Goal: Task Accomplishment & Management: Use online tool/utility

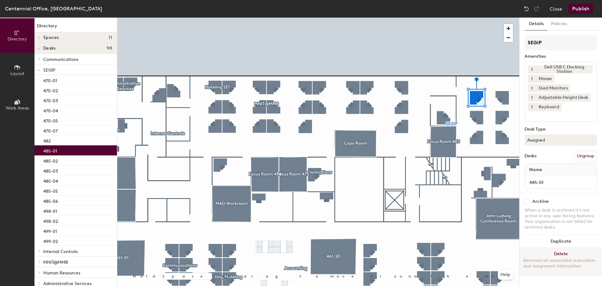
click at [563, 254] on button "Delete Removes all associated reservation and assignment information" at bounding box center [561, 262] width 83 height 28
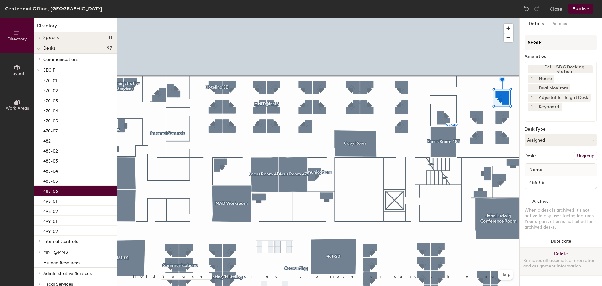
click at [567, 253] on button "Delete Removes all associated reservation and assignment information" at bounding box center [561, 262] width 83 height 28
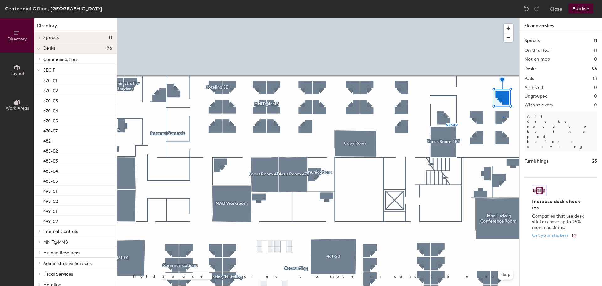
click at [503, 18] on div at bounding box center [318, 18] width 402 height 0
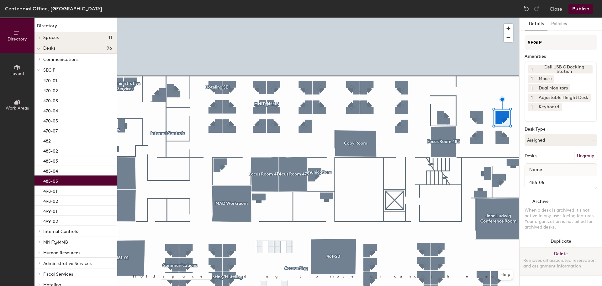
click at [567, 251] on button "Delete Removes all associated reservation and assignment information" at bounding box center [561, 262] width 83 height 28
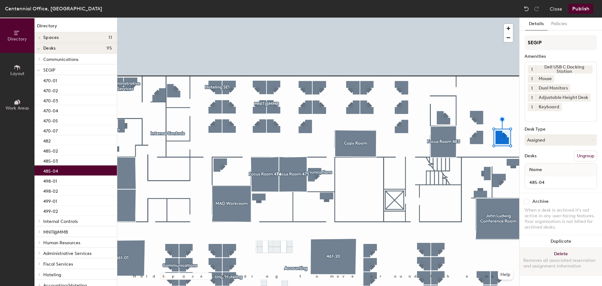
click at [568, 253] on button "Delete Removes all associated reservation and assignment information" at bounding box center [561, 262] width 83 height 28
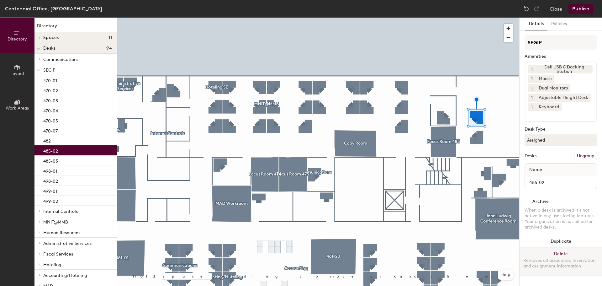
click at [569, 254] on button "Delete Removes all associated reservation and assignment information" at bounding box center [561, 262] width 83 height 28
click at [563, 250] on button "Delete Removes all associated reservation and assignment information" at bounding box center [561, 262] width 83 height 28
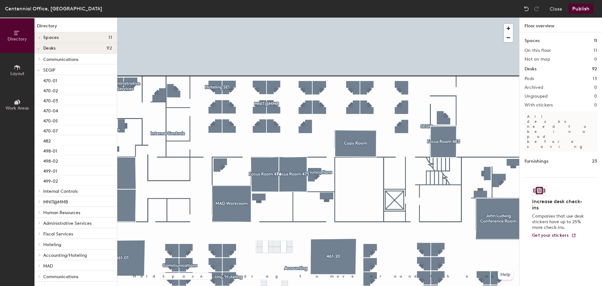
click at [12, 72] on span "Layout" at bounding box center [17, 73] width 14 height 5
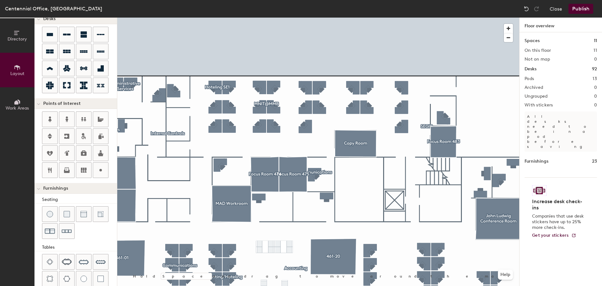
scroll to position [110, 0]
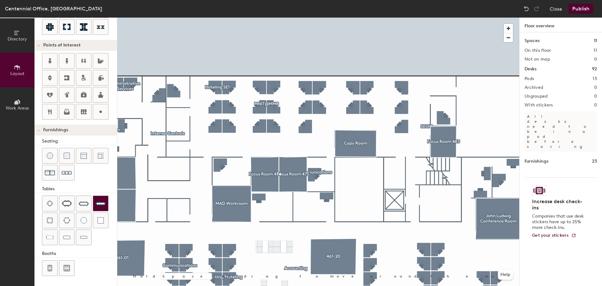
click at [102, 204] on img at bounding box center [101, 203] width 10 height 10
click at [495, 109] on div "Directory Layout Work Areas Layout Add space Resize Desks Points of Interest Fu…" at bounding box center [301, 152] width 602 height 268
click at [495, 118] on span "Delete" at bounding box center [492, 116] width 22 height 11
click at [99, 204] on img at bounding box center [101, 203] width 10 height 10
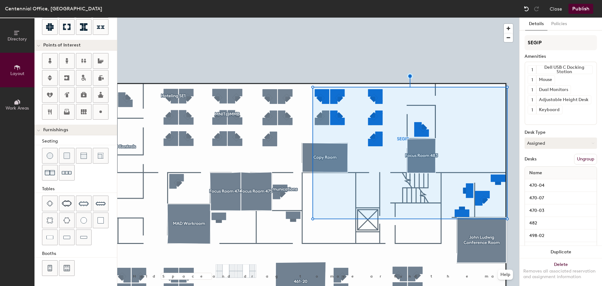
click at [527, 10] on img at bounding box center [527, 9] width 6 height 6
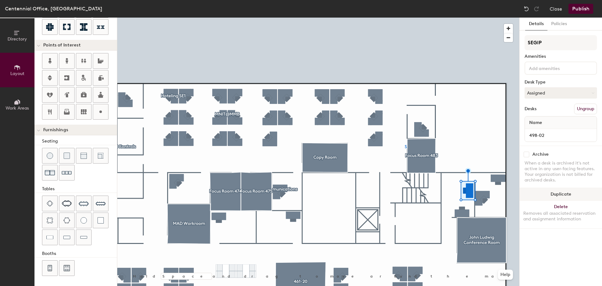
click at [570, 195] on button "Duplicate" at bounding box center [561, 194] width 83 height 13
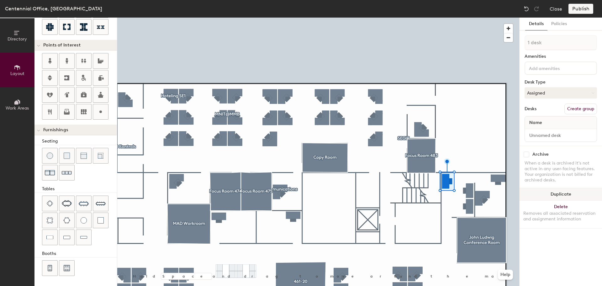
click at [551, 194] on button "Duplicate" at bounding box center [561, 194] width 83 height 13
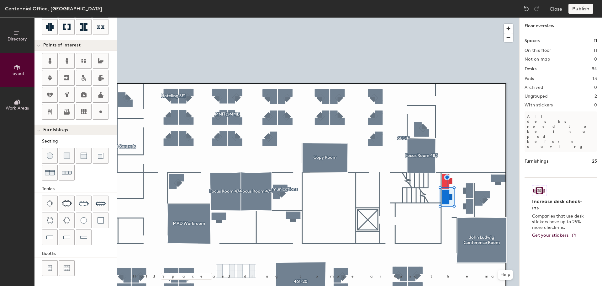
type input "120"
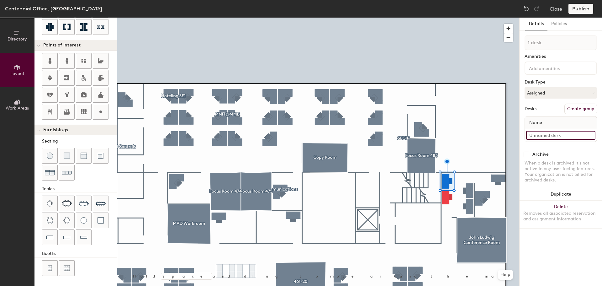
click at [559, 134] on input at bounding box center [561, 135] width 69 height 9
click at [562, 137] on input at bounding box center [561, 135] width 69 height 9
type input "498-02"
click at [555, 134] on input at bounding box center [561, 135] width 69 height 9
type input "498-01"
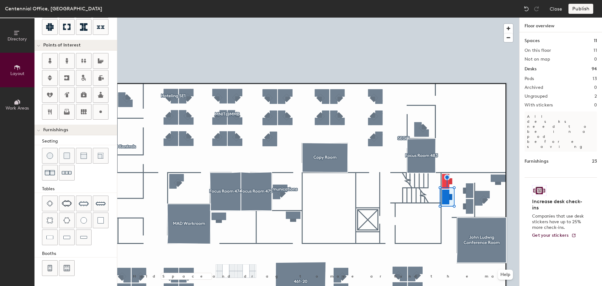
type input "120"
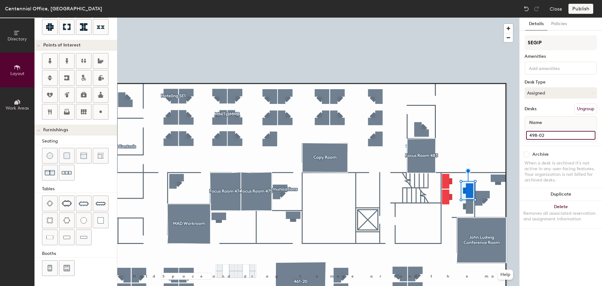
click at [557, 138] on input "498-02" at bounding box center [561, 135] width 69 height 9
type input "498-03"
click at [549, 133] on input "498-01" at bounding box center [561, 135] width 69 height 9
type input "498-04"
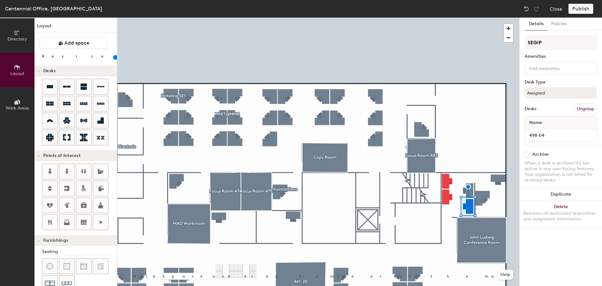
scroll to position [110, 0]
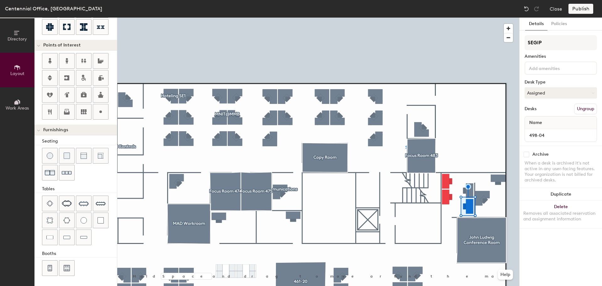
type input "498-04"
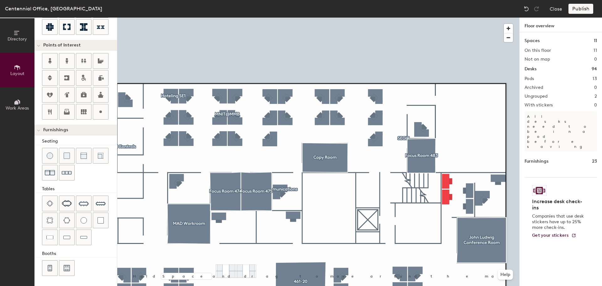
click at [484, 18] on div at bounding box center [318, 18] width 402 height 0
type input "120"
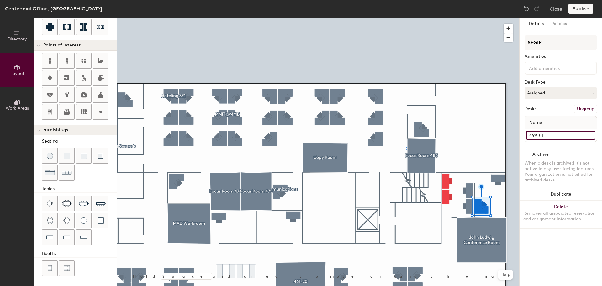
click at [551, 139] on input "499-01" at bounding box center [561, 135] width 69 height 9
click at [550, 135] on input "499-01" at bounding box center [561, 135] width 69 height 9
type input "499-02"
click at [554, 137] on input "499-02" at bounding box center [561, 135] width 69 height 9
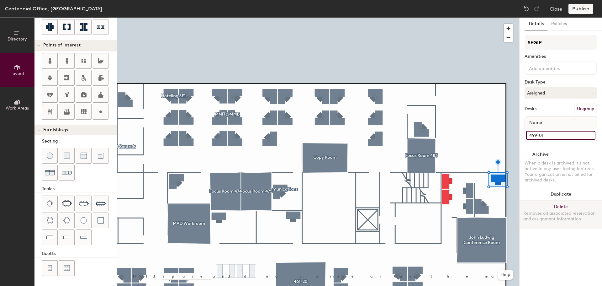
type input "499-01"
click at [435, 18] on div at bounding box center [318, 18] width 402 height 0
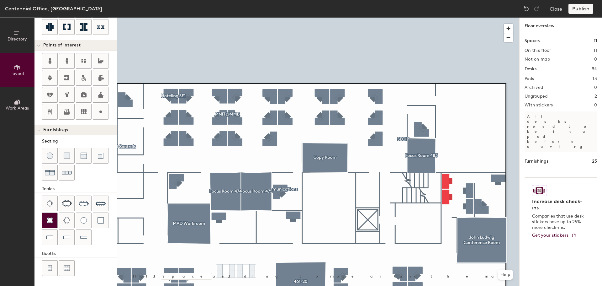
click at [49, 225] on div at bounding box center [49, 220] width 15 height 15
click at [500, 220] on span "Delete" at bounding box center [497, 220] width 22 height 11
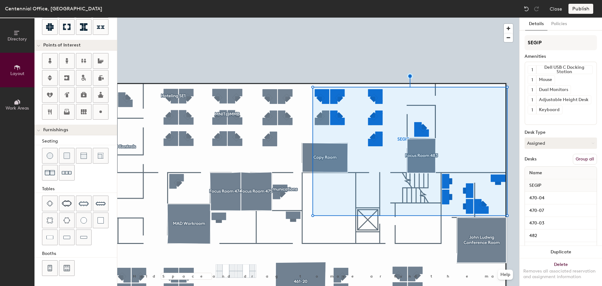
click at [587, 161] on button "Group all" at bounding box center [585, 159] width 24 height 11
click at [583, 12] on button "Publish" at bounding box center [581, 9] width 25 height 10
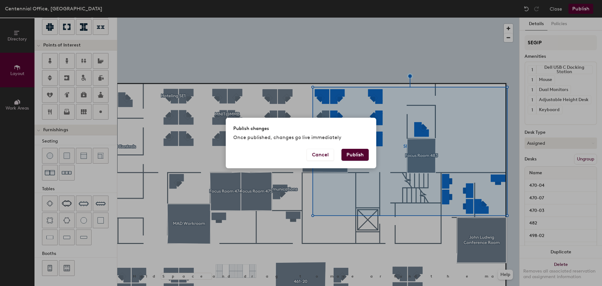
click at [358, 157] on button "Publish" at bounding box center [355, 155] width 27 height 12
type input "20"
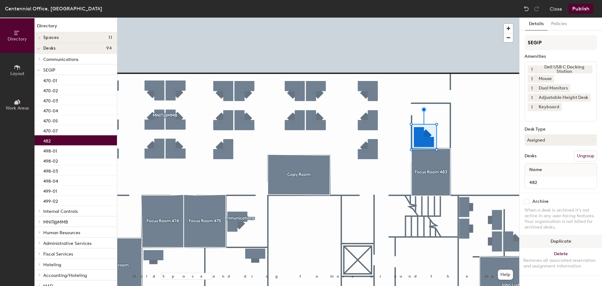
click at [564, 243] on button "Duplicate" at bounding box center [561, 241] width 83 height 13
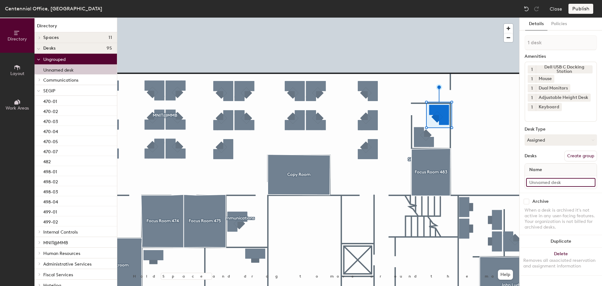
click at [562, 180] on input at bounding box center [561, 182] width 69 height 9
type input "482-01"
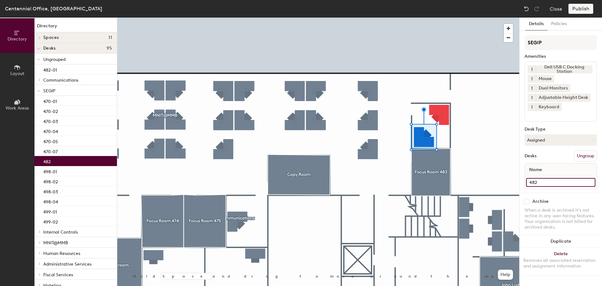
click at [560, 184] on input "482" at bounding box center [561, 182] width 69 height 9
click at [556, 183] on input "482" at bounding box center [561, 182] width 69 height 9
type input "482-02"
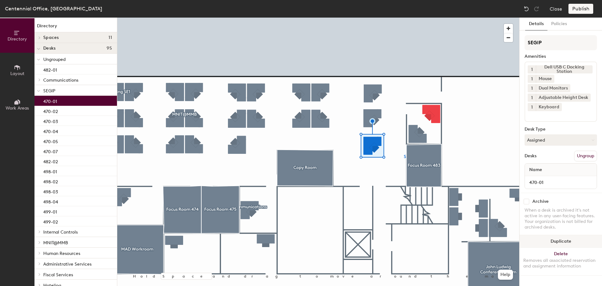
click at [571, 241] on button "Duplicate" at bounding box center [561, 241] width 83 height 13
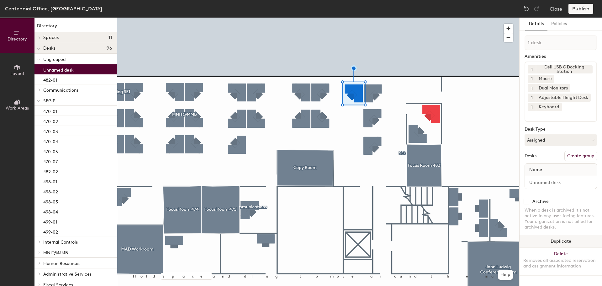
click at [565, 242] on button "Duplicate" at bounding box center [561, 241] width 83 height 13
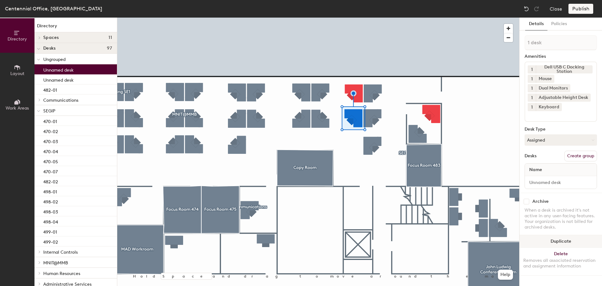
click at [570, 241] on button "Duplicate" at bounding box center [561, 241] width 83 height 13
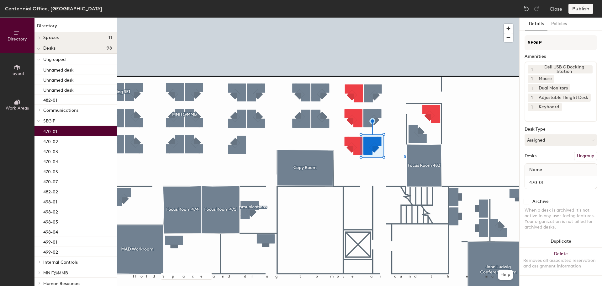
click at [349, 18] on div at bounding box center [318, 18] width 402 height 0
click at [245, 18] on div at bounding box center [318, 18] width 402 height 0
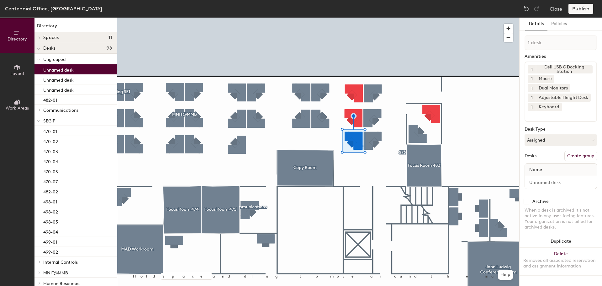
click at [375, 18] on div at bounding box center [318, 18] width 402 height 0
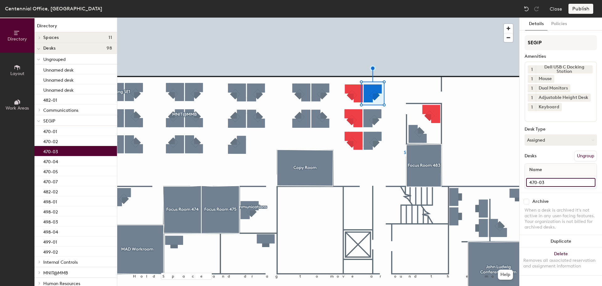
click at [561, 179] on input "470-03" at bounding box center [561, 182] width 69 height 9
click at [561, 181] on input "470-03" at bounding box center [561, 182] width 69 height 9
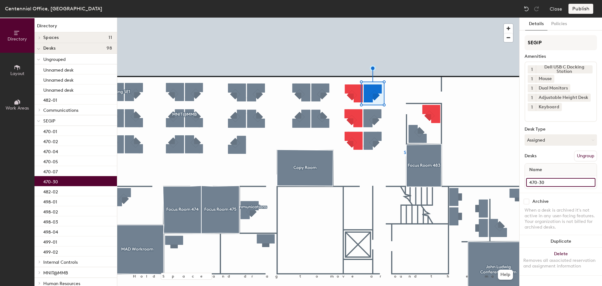
type input "470-30"
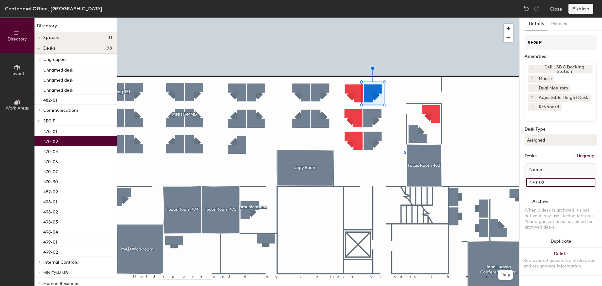
click at [557, 183] on input "470-02" at bounding box center [561, 182] width 69 height 9
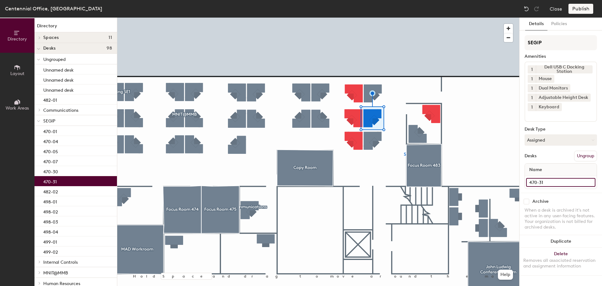
type input "470-31"
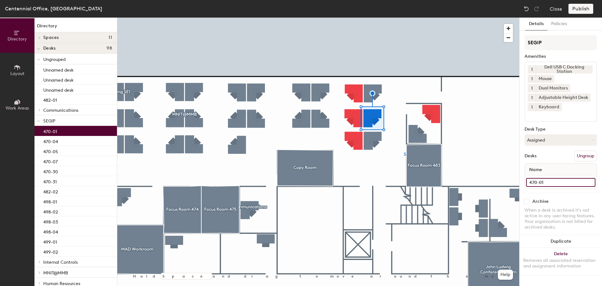
click at [566, 180] on input "470-01" at bounding box center [561, 182] width 69 height 9
click at [563, 180] on input "470-01" at bounding box center [561, 182] width 69 height 9
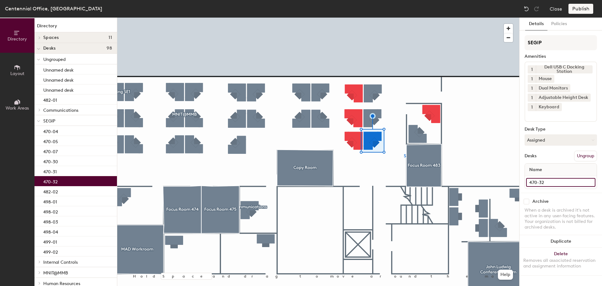
type input "470-32"
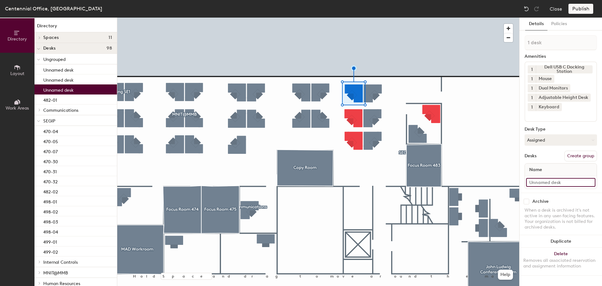
click at [548, 181] on input at bounding box center [561, 182] width 69 height 9
type input "470-29"
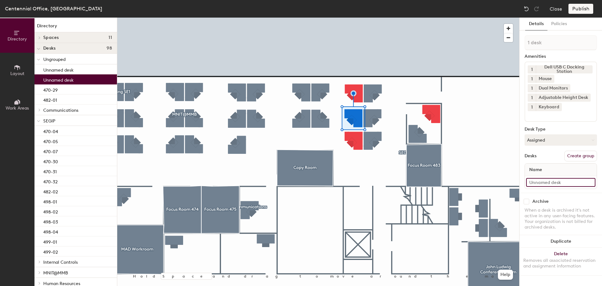
click at [563, 183] on input at bounding box center [561, 182] width 69 height 9
type input "470-28"
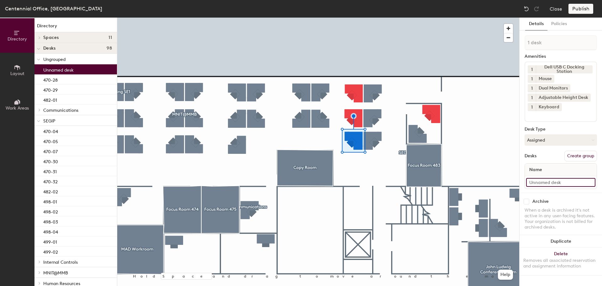
click at [561, 180] on input at bounding box center [561, 182] width 69 height 9
type input "470-27"
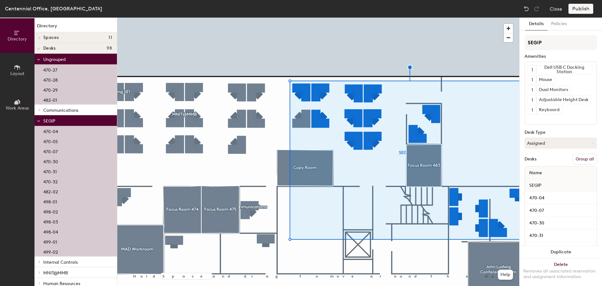
click at [581, 161] on button "Group all" at bounding box center [585, 159] width 24 height 11
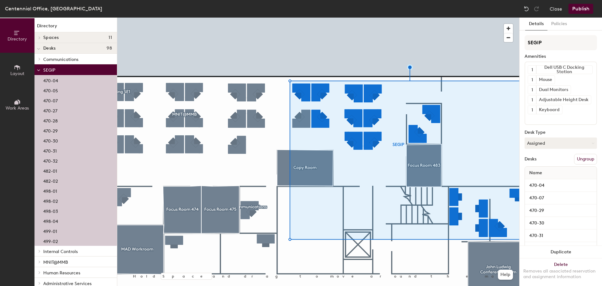
click at [579, 9] on button "Publish" at bounding box center [581, 9] width 25 height 10
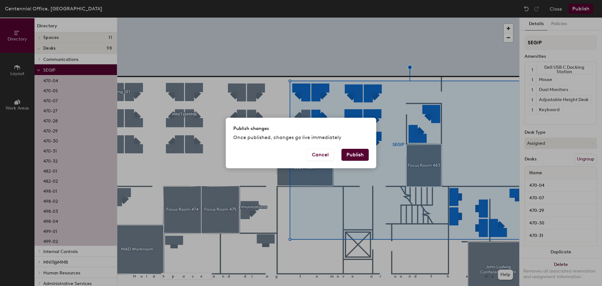
click at [357, 156] on button "Publish" at bounding box center [355, 155] width 27 height 12
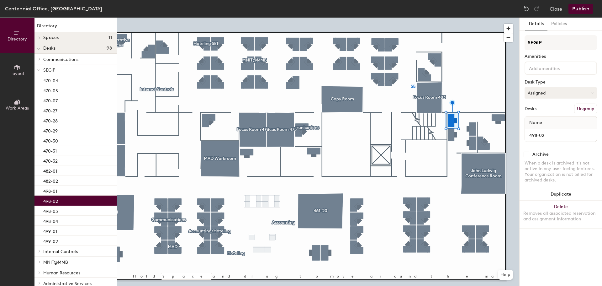
click at [559, 97] on button "Assigned" at bounding box center [561, 92] width 72 height 11
click at [557, 90] on button "Assigned" at bounding box center [561, 92] width 72 height 11
click at [557, 13] on button "Close" at bounding box center [556, 9] width 13 height 10
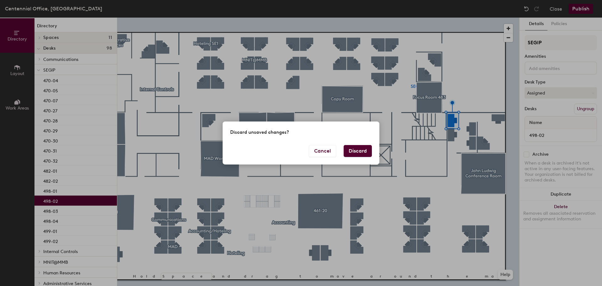
click at [365, 150] on button "Discard" at bounding box center [358, 151] width 28 height 12
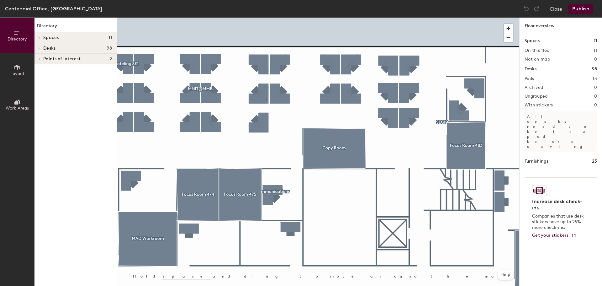
click at [20, 71] on span "Layout" at bounding box center [17, 73] width 14 height 5
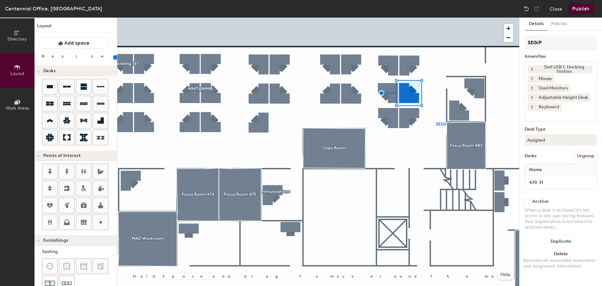
click at [581, 6] on button "Publish" at bounding box center [581, 9] width 25 height 10
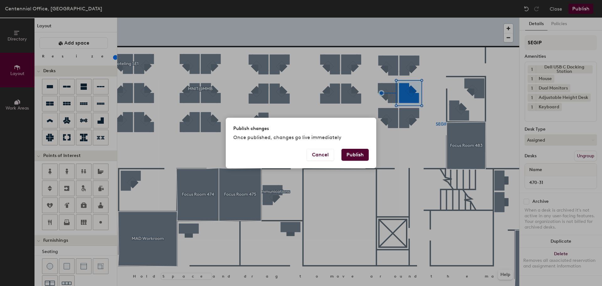
click at [360, 152] on button "Publish" at bounding box center [355, 155] width 27 height 12
type input "20"
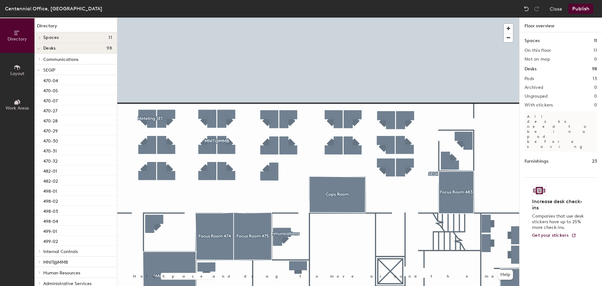
click at [588, 13] on button "Publish" at bounding box center [581, 9] width 25 height 10
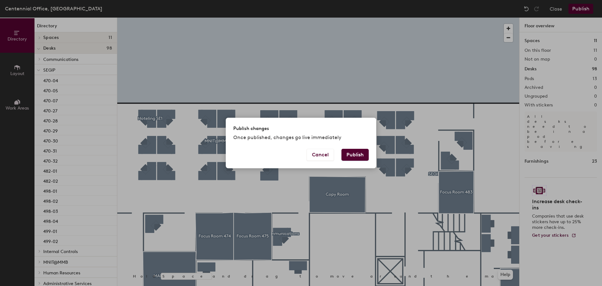
click at [363, 156] on button "Publish" at bounding box center [355, 155] width 27 height 12
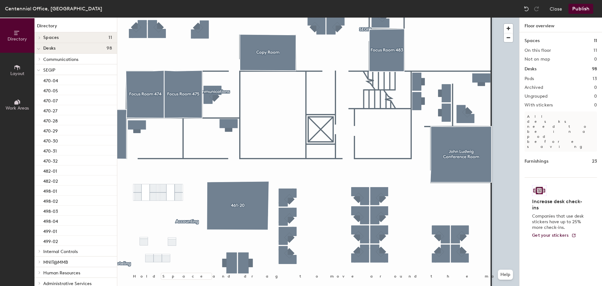
click at [581, 12] on button "Publish" at bounding box center [581, 9] width 25 height 10
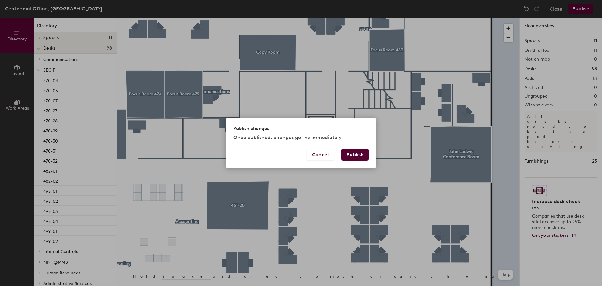
click at [363, 154] on button "Publish" at bounding box center [355, 155] width 27 height 12
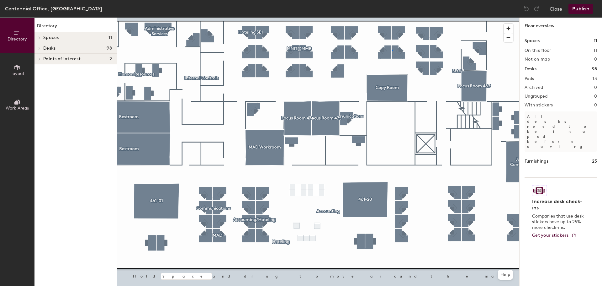
click at [392, 18] on div at bounding box center [318, 18] width 402 height 0
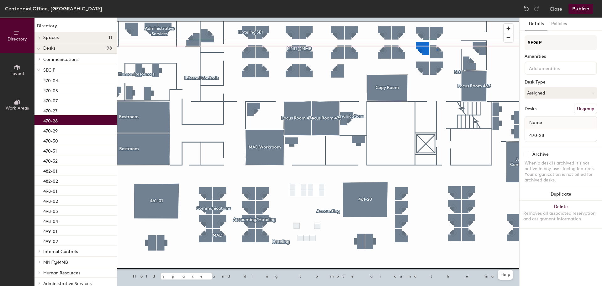
click at [437, 18] on div at bounding box center [318, 18] width 402 height 0
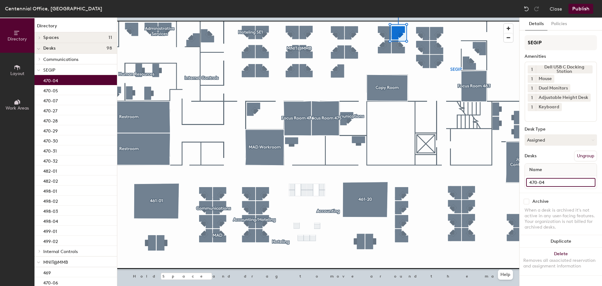
click at [550, 183] on input "470-04" at bounding box center [561, 182] width 69 height 9
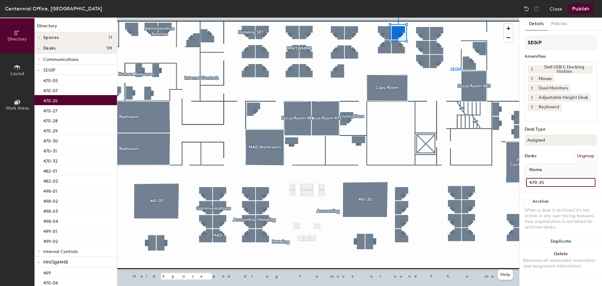
type input "470-25"
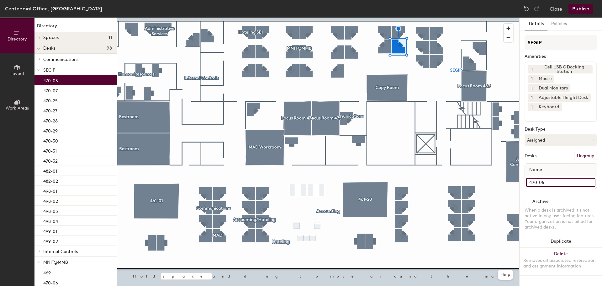
click at [550, 183] on input "470-05" at bounding box center [561, 182] width 69 height 9
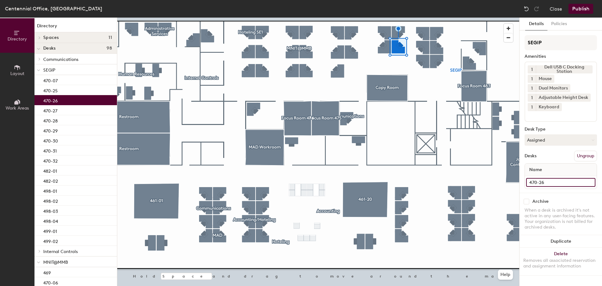
type input "470-26"
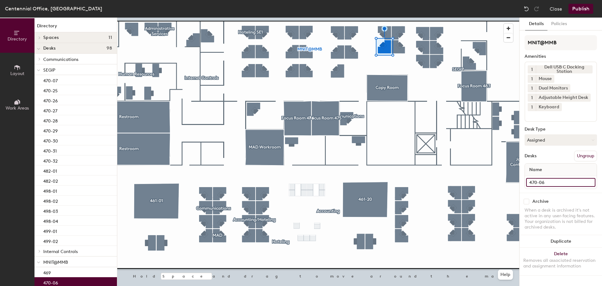
click at [554, 183] on input "470-06" at bounding box center [561, 182] width 69 height 9
click at [554, 182] on input "470-06" at bounding box center [561, 182] width 69 height 9
type input "470-24"
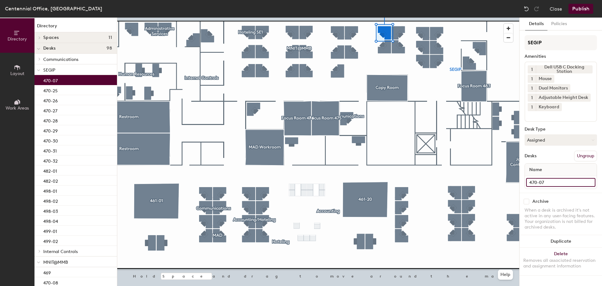
click at [562, 180] on input "470-07" at bounding box center [561, 182] width 69 height 9
click at [562, 181] on input "470-07" at bounding box center [561, 182] width 69 height 9
type input "470-23"
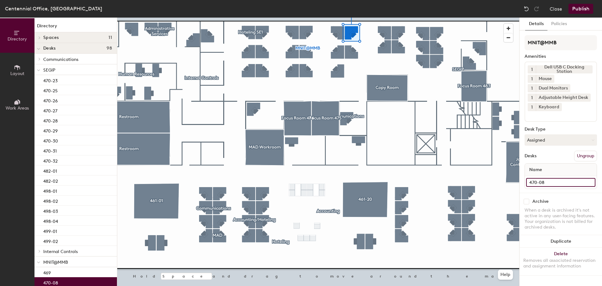
click at [554, 184] on input "470-08" at bounding box center [561, 182] width 69 height 9
click at [554, 183] on input "470-08" at bounding box center [561, 182] width 69 height 9
type input "470-22"
click at [561, 183] on input "470-09" at bounding box center [561, 182] width 69 height 9
click at [560, 182] on input "470-09" at bounding box center [561, 182] width 69 height 9
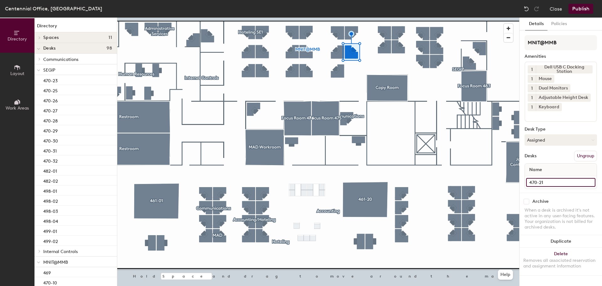
type input "470-21"
click at [340, 18] on div at bounding box center [318, 18] width 402 height 0
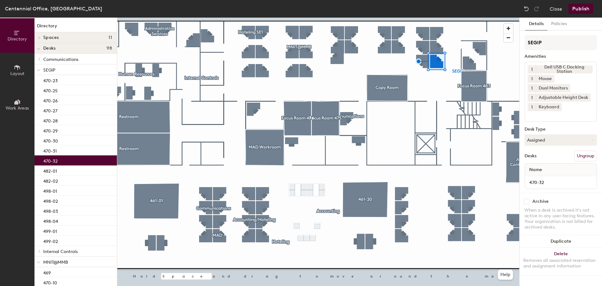
click at [424, 18] on div at bounding box center [318, 18] width 402 height 0
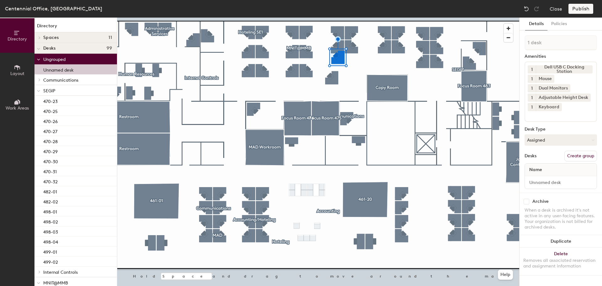
click at [357, 18] on div at bounding box center [318, 18] width 402 height 0
click at [573, 252] on button "Delete Removes all associated reservation and assignment information" at bounding box center [561, 262] width 83 height 28
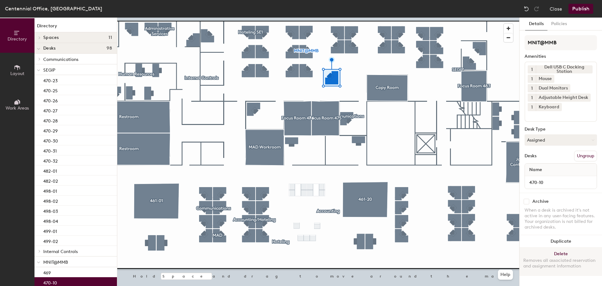
click at [568, 250] on button "Delete Removes all associated reservation and assignment information" at bounding box center [561, 262] width 83 height 28
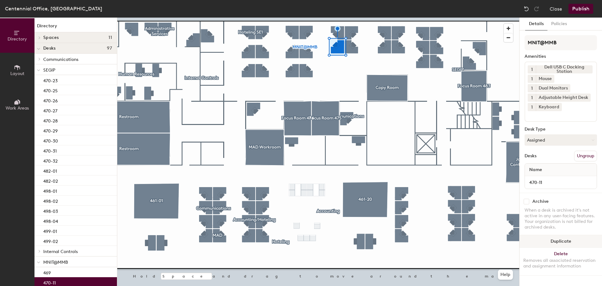
click at [576, 245] on button "Duplicate" at bounding box center [561, 241] width 83 height 13
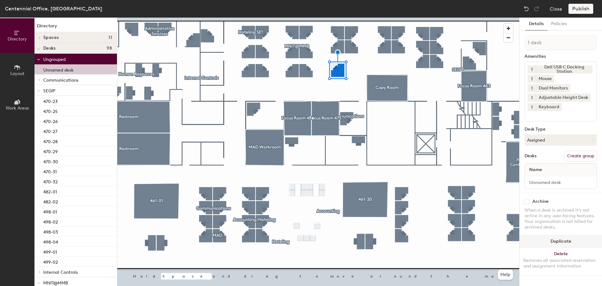
click at [563, 238] on button "Duplicate" at bounding box center [561, 241] width 83 height 13
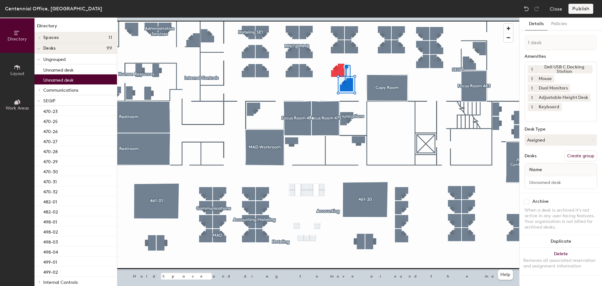
click at [345, 18] on div at bounding box center [318, 18] width 402 height 0
click at [344, 18] on div at bounding box center [318, 18] width 402 height 0
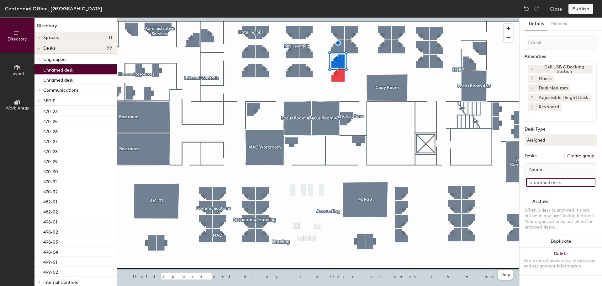
click at [556, 180] on input at bounding box center [561, 182] width 69 height 9
type input "470-19"
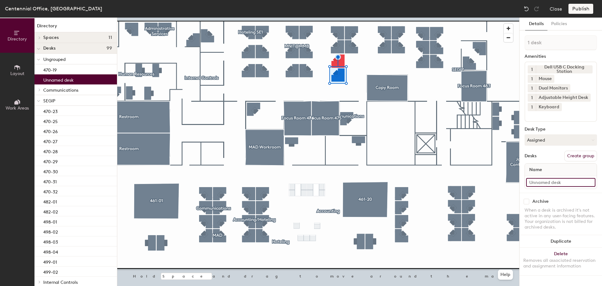
click at [560, 180] on input at bounding box center [561, 182] width 69 height 9
type input "470-20"
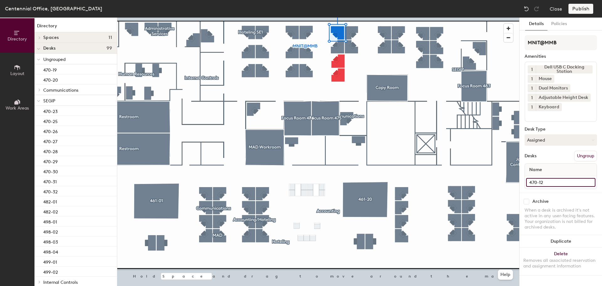
click at [562, 181] on input "470-12" at bounding box center [561, 182] width 69 height 9
type input "470-17"
click at [558, 182] on input "470-11" at bounding box center [561, 182] width 69 height 9
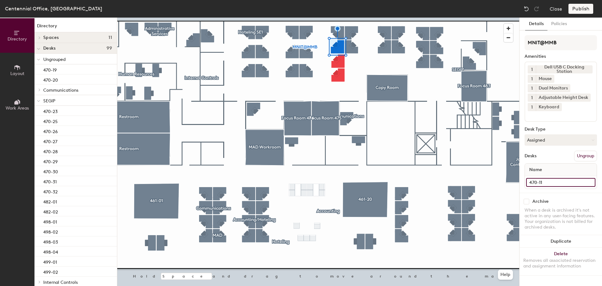
click at [558, 182] on input "470-11" at bounding box center [561, 182] width 69 height 9
type input "470-18"
click at [372, 18] on div at bounding box center [318, 18] width 402 height 0
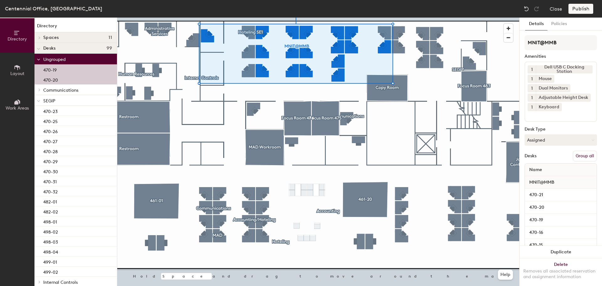
click at [587, 157] on button "Group all" at bounding box center [585, 156] width 24 height 11
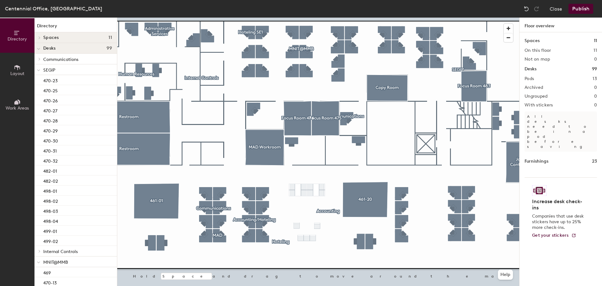
click at [304, 18] on div at bounding box center [318, 18] width 402 height 0
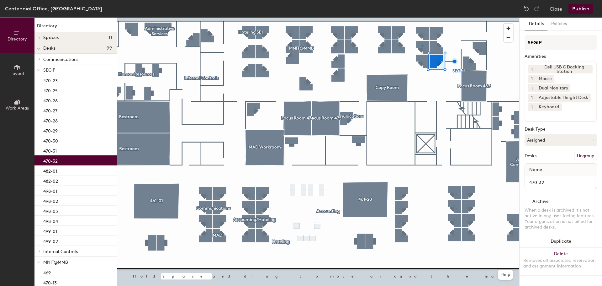
click at [423, 18] on div at bounding box center [318, 18] width 402 height 0
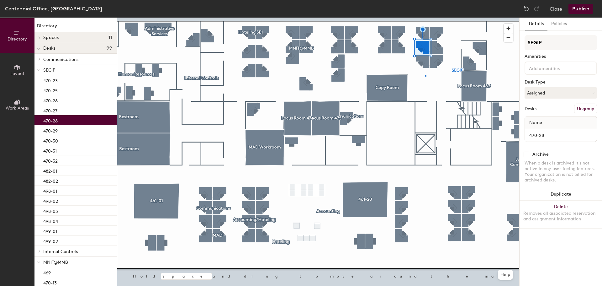
click at [425, 18] on div at bounding box center [318, 18] width 402 height 0
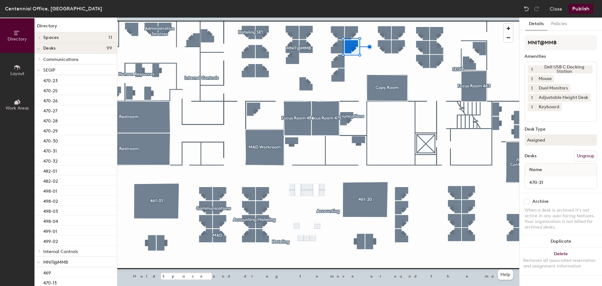
click at [339, 18] on div at bounding box center [318, 18] width 402 height 0
click at [305, 18] on div at bounding box center [318, 18] width 402 height 0
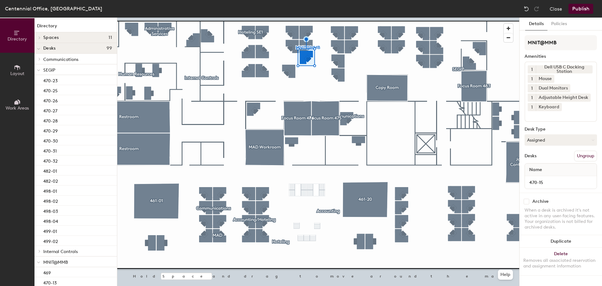
click at [587, 157] on button "Ungroup" at bounding box center [586, 156] width 23 height 11
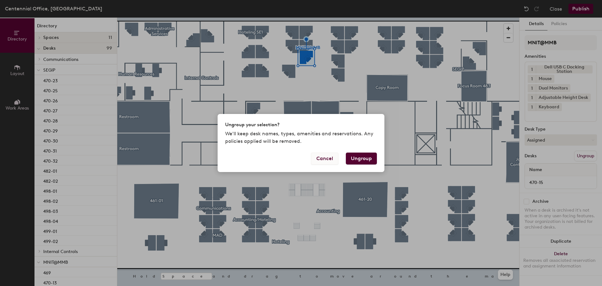
click at [326, 158] on button "Cancel" at bounding box center [324, 158] width 27 height 12
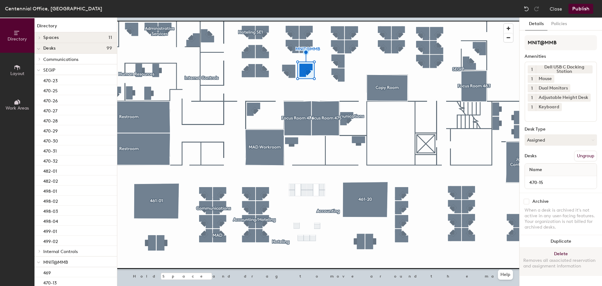
click at [564, 254] on button "Delete Removes all associated reservation and assignment information" at bounding box center [561, 262] width 83 height 28
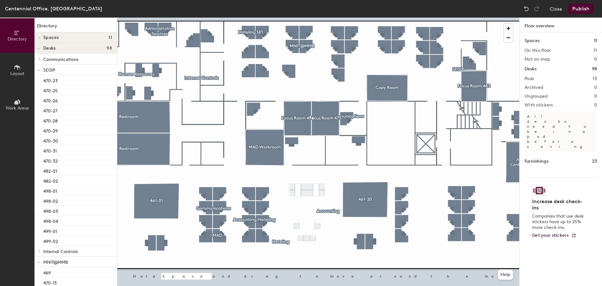
click at [17, 74] on span "Layout" at bounding box center [17, 73] width 14 height 5
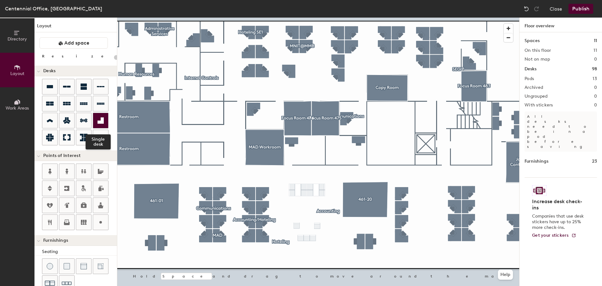
click at [104, 124] on div at bounding box center [100, 120] width 15 height 15
type input "120"
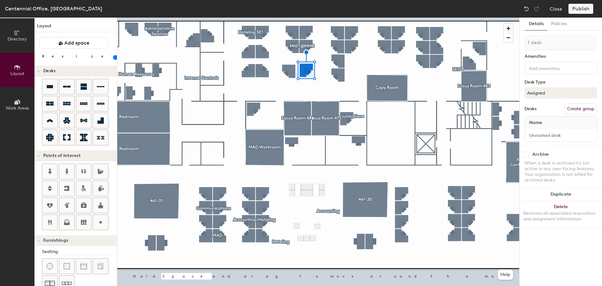
click at [289, 18] on div at bounding box center [318, 18] width 402 height 0
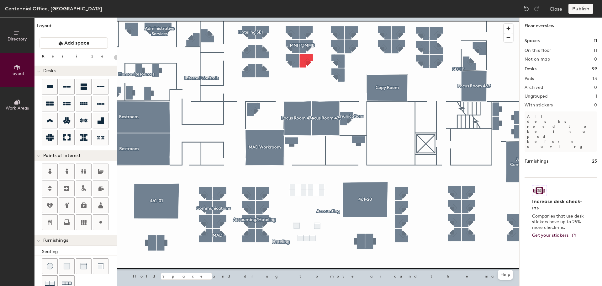
type input "120"
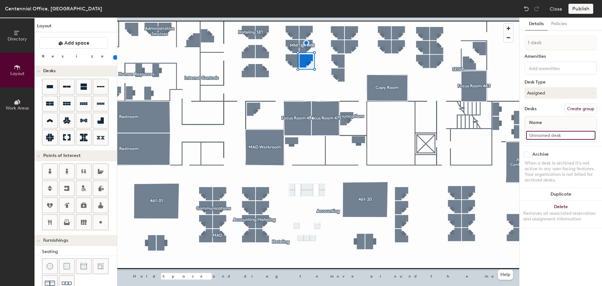
click at [553, 134] on input at bounding box center [561, 135] width 69 height 9
type input "470-13"
click at [311, 18] on div at bounding box center [318, 18] width 402 height 0
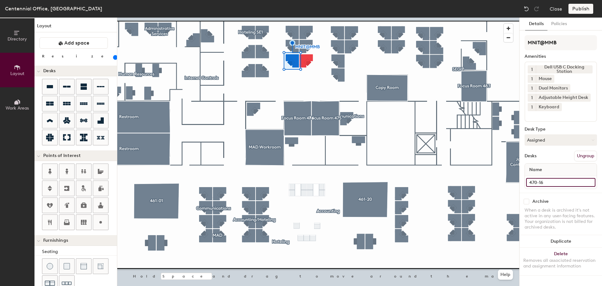
click at [558, 181] on input "470-16" at bounding box center [561, 182] width 69 height 9
click at [556, 183] on input "470-16" at bounding box center [561, 182] width 69 height 9
type input "470-12"
click at [547, 180] on input "470-17" at bounding box center [561, 182] width 69 height 9
click at [550, 180] on input "470-17" at bounding box center [561, 182] width 69 height 9
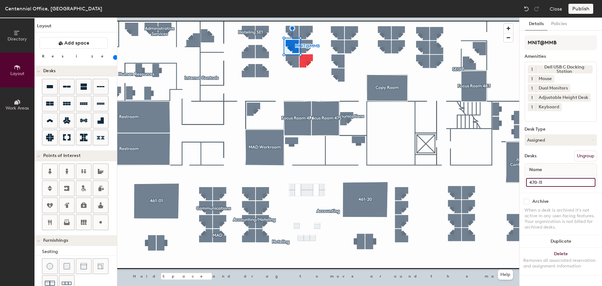
type input "470-11"
click at [554, 184] on input "470-14" at bounding box center [561, 182] width 69 height 9
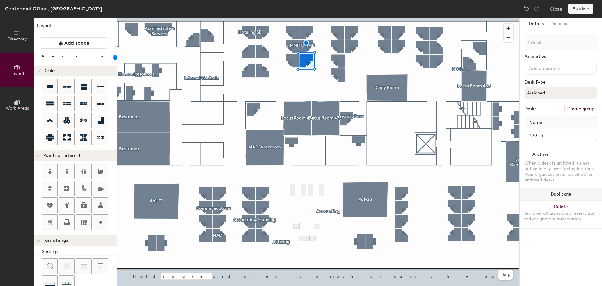
click at [573, 192] on button "Duplicate" at bounding box center [561, 194] width 83 height 13
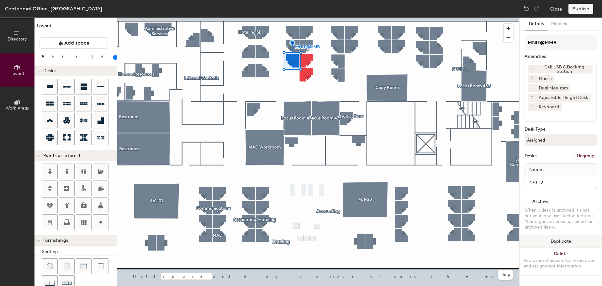
click at [553, 236] on button "Duplicate" at bounding box center [561, 241] width 83 height 13
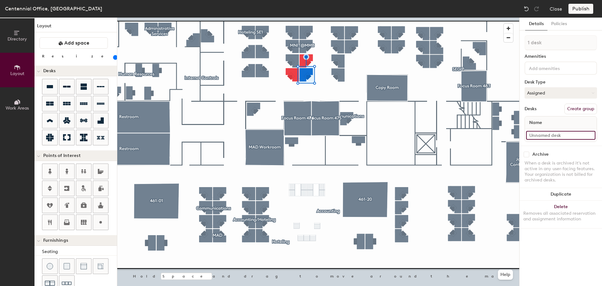
click at [552, 136] on input at bounding box center [561, 135] width 69 height 9
type input "470-13"
click at [553, 138] on input "470-13" at bounding box center [561, 135] width 69 height 9
click at [553, 137] on input "470-13" at bounding box center [561, 135] width 69 height 9
type input "470-14"
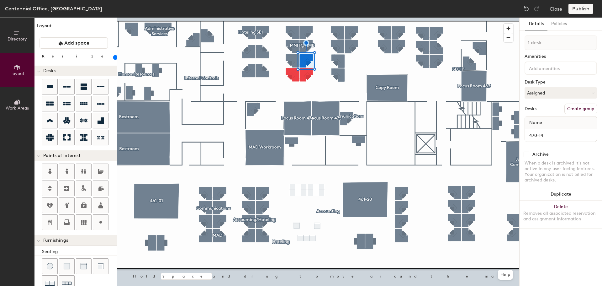
click at [311, 18] on div at bounding box center [318, 18] width 402 height 0
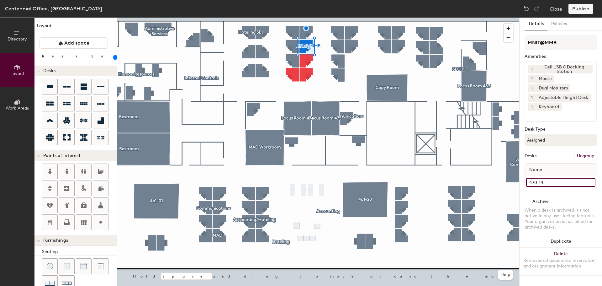
click at [557, 180] on input "470-14" at bounding box center [561, 182] width 69 height 9
type input "470-15"
click at [554, 179] on input "470-13" at bounding box center [561, 182] width 69 height 9
click at [555, 180] on input "470-13" at bounding box center [561, 182] width 69 height 9
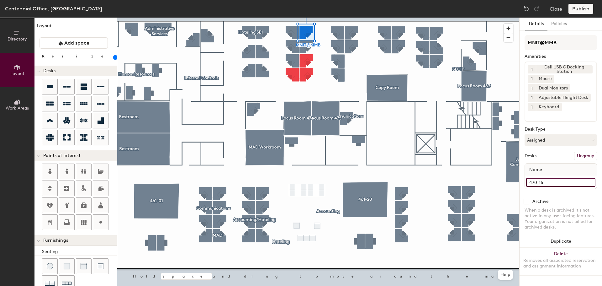
type input "470-16"
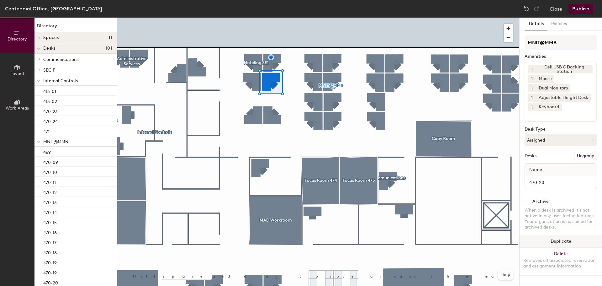
click at [573, 239] on button "Duplicate" at bounding box center [561, 241] width 83 height 13
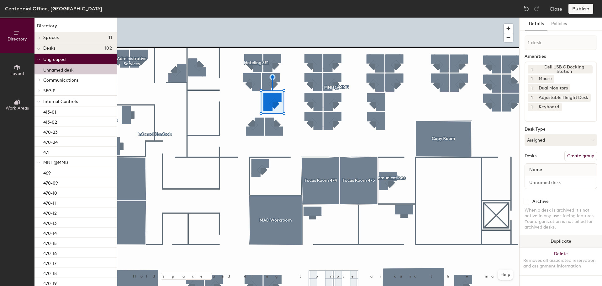
click at [571, 238] on button "Duplicate" at bounding box center [561, 241] width 83 height 13
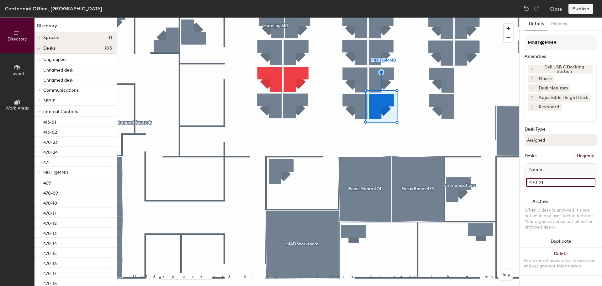
click at [562, 181] on input "470-21" at bounding box center [561, 182] width 69 height 9
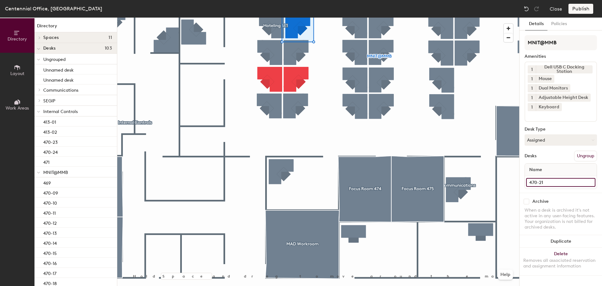
click at [561, 181] on input "470-21" at bounding box center [561, 182] width 69 height 9
type input "470-08"
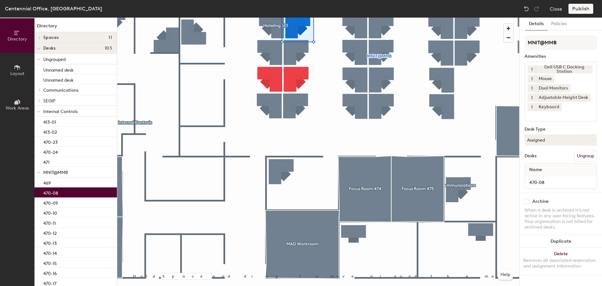
click at [302, 18] on div at bounding box center [318, 18] width 402 height 0
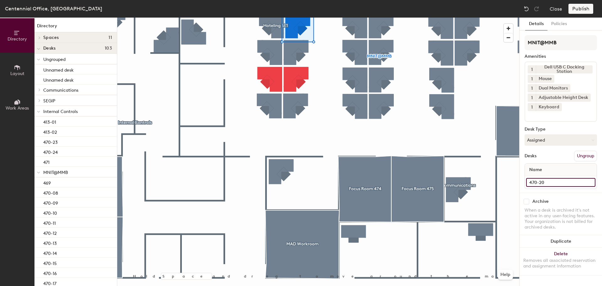
click at [549, 180] on input "470-20" at bounding box center [561, 182] width 69 height 9
click at [550, 180] on input "470-20" at bounding box center [561, 182] width 69 height 9
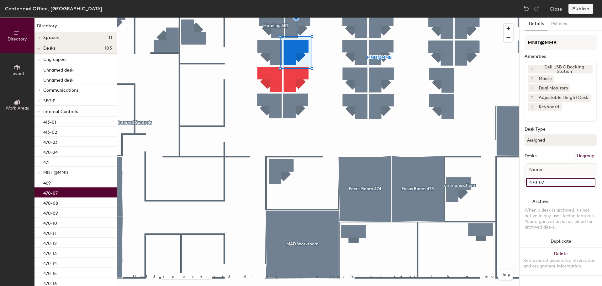
type input "470-07"
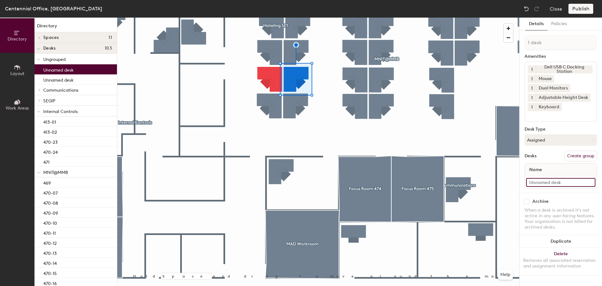
click at [552, 184] on input at bounding box center [561, 182] width 69 height 9
type input "470-06"
click at [553, 181] on input "470-19" at bounding box center [561, 182] width 69 height 9
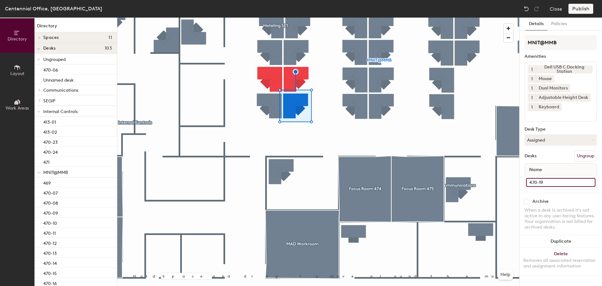
click at [553, 181] on input "470-19" at bounding box center [561, 182] width 69 height 9
click at [550, 182] on input "470-19" at bounding box center [561, 182] width 69 height 9
type input "470-05"
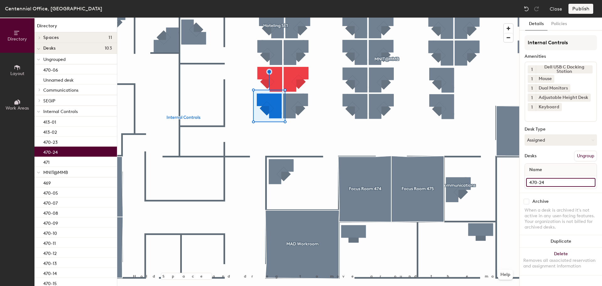
click at [551, 182] on input "470-24" at bounding box center [561, 182] width 69 height 9
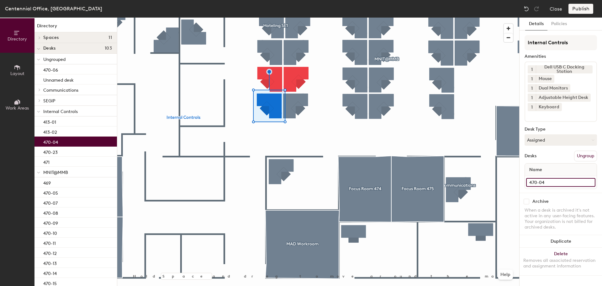
type input "470-04"
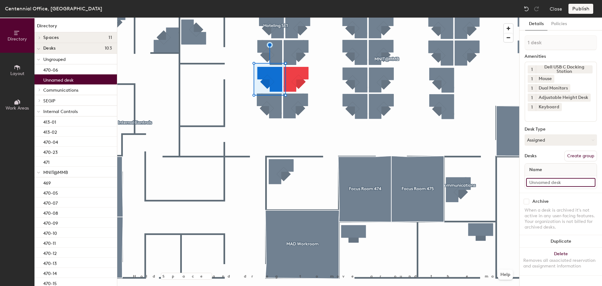
click at [565, 185] on input at bounding box center [561, 182] width 69 height 9
type input "470-03"
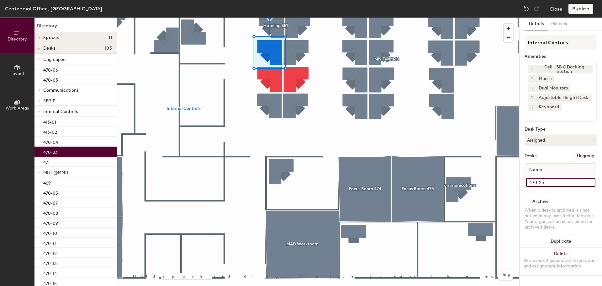
click at [565, 179] on input "470-23" at bounding box center [561, 182] width 69 height 9
click at [558, 184] on input "470-23" at bounding box center [561, 182] width 69 height 9
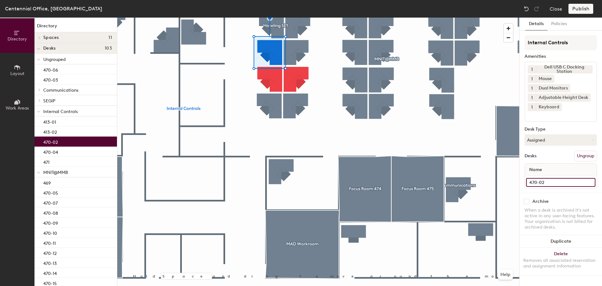
type input "470-02"
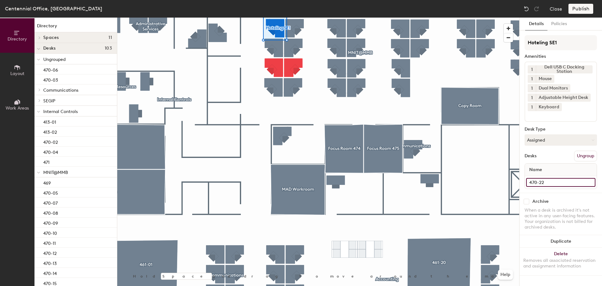
click at [559, 183] on input "470-22" at bounding box center [561, 182] width 69 height 9
type input "470-01"
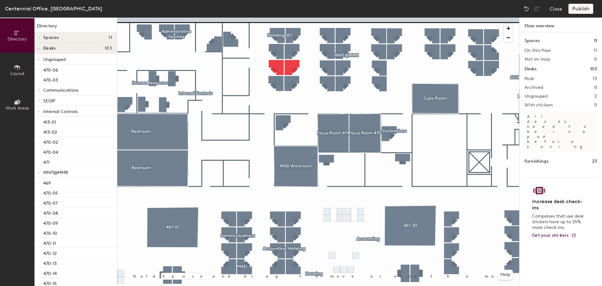
click at [312, 16] on div "Centennial Office, South Close Publish" at bounding box center [301, 9] width 602 height 18
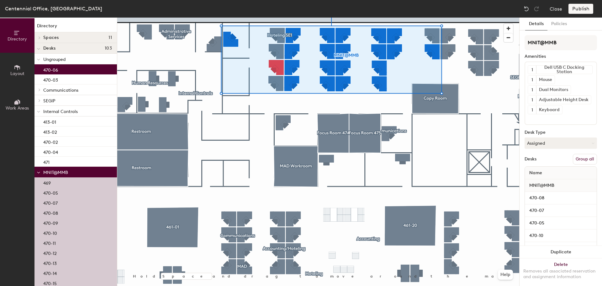
click at [585, 157] on button "Group all" at bounding box center [585, 159] width 24 height 11
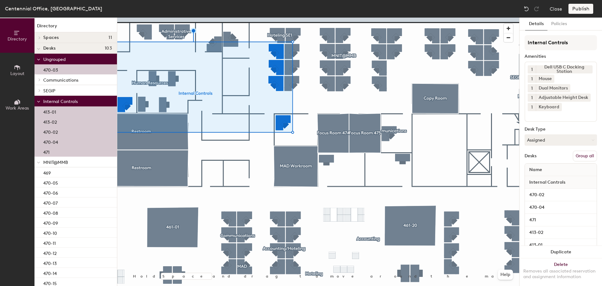
click at [585, 158] on button "Group all" at bounding box center [585, 156] width 24 height 11
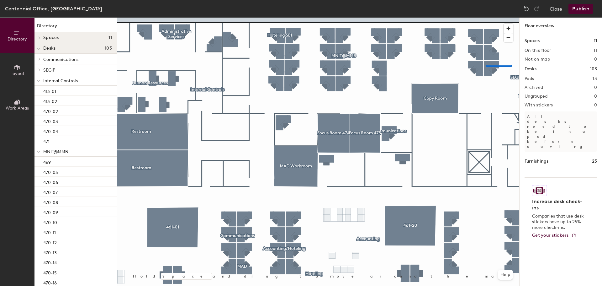
click at [486, 18] on div at bounding box center [318, 18] width 402 height 0
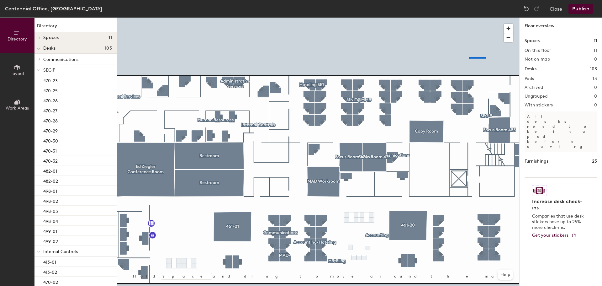
click at [469, 18] on div at bounding box center [318, 18] width 402 height 0
click at [448, 18] on div at bounding box center [318, 18] width 402 height 0
click at [456, 18] on div at bounding box center [318, 18] width 402 height 0
click at [470, 18] on div at bounding box center [318, 18] width 402 height 0
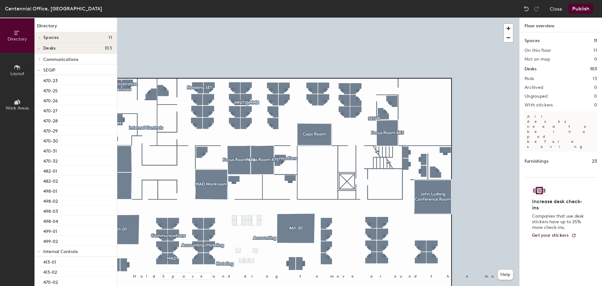
click at [347, 18] on div at bounding box center [318, 18] width 402 height 0
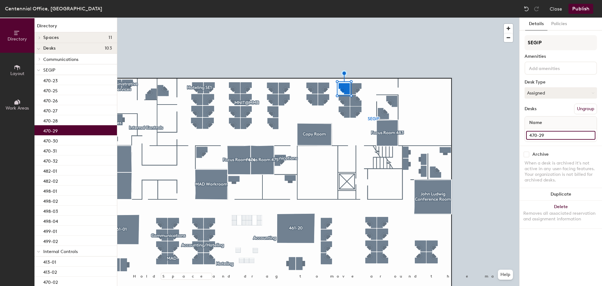
click at [554, 136] on input "470-29" at bounding box center [561, 135] width 69 height 9
type input "470-27"
click at [563, 136] on input "470-28" at bounding box center [561, 135] width 69 height 9
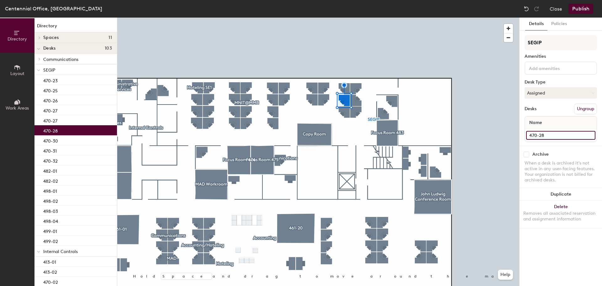
click at [561, 136] on input "470-28" at bounding box center [561, 135] width 69 height 9
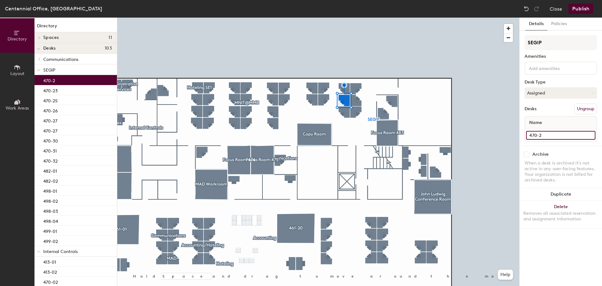
type input "470-28"
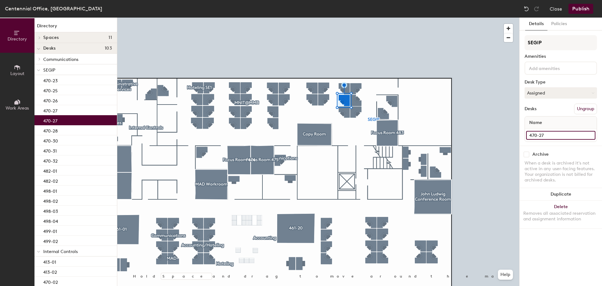
click at [565, 136] on input "470-27" at bounding box center [561, 135] width 69 height 9
click at [564, 136] on input "470-27" at bounding box center [561, 135] width 69 height 9
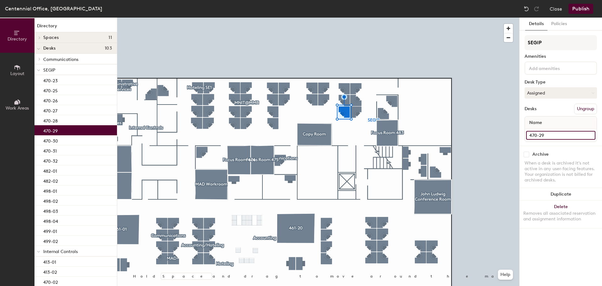
type input "470-29"
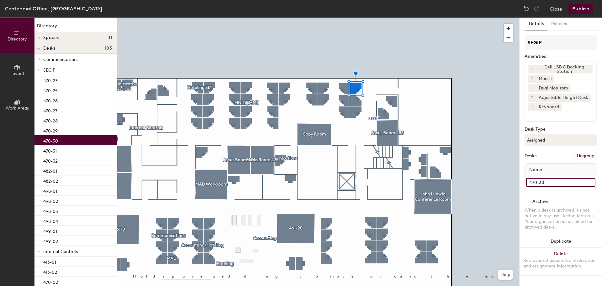
click at [554, 180] on input "470-30" at bounding box center [561, 182] width 69 height 9
click at [555, 183] on input "470-30" at bounding box center [561, 182] width 69 height 9
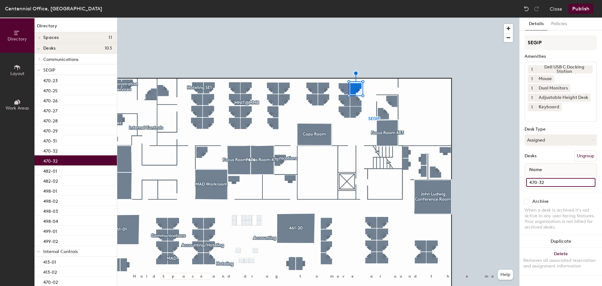
type input "470-32"
click at [563, 181] on input "470-32" at bounding box center [561, 182] width 69 height 9
click at [560, 183] on input "470-32" at bounding box center [561, 182] width 69 height 9
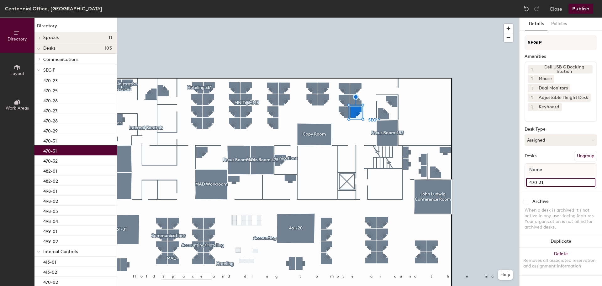
type input "470-31"
click at [435, 18] on div at bounding box center [318, 18] width 402 height 0
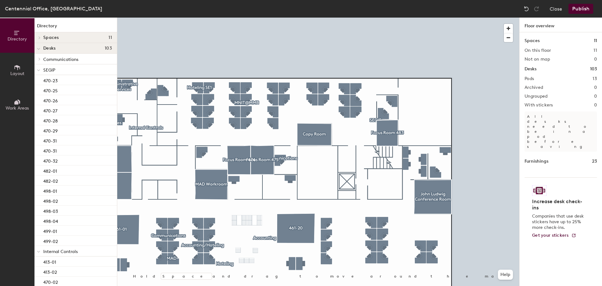
click at [580, 10] on button "Publish" at bounding box center [581, 9] width 25 height 10
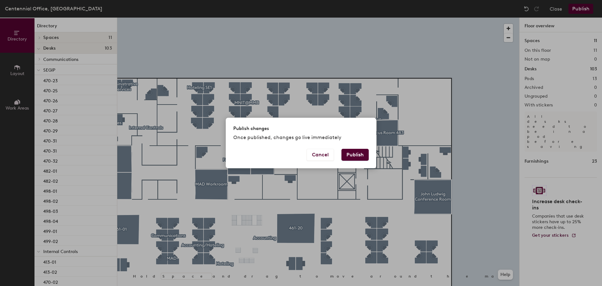
click at [361, 151] on button "Publish" at bounding box center [355, 155] width 27 height 12
